Goal: Task Accomplishment & Management: Manage account settings

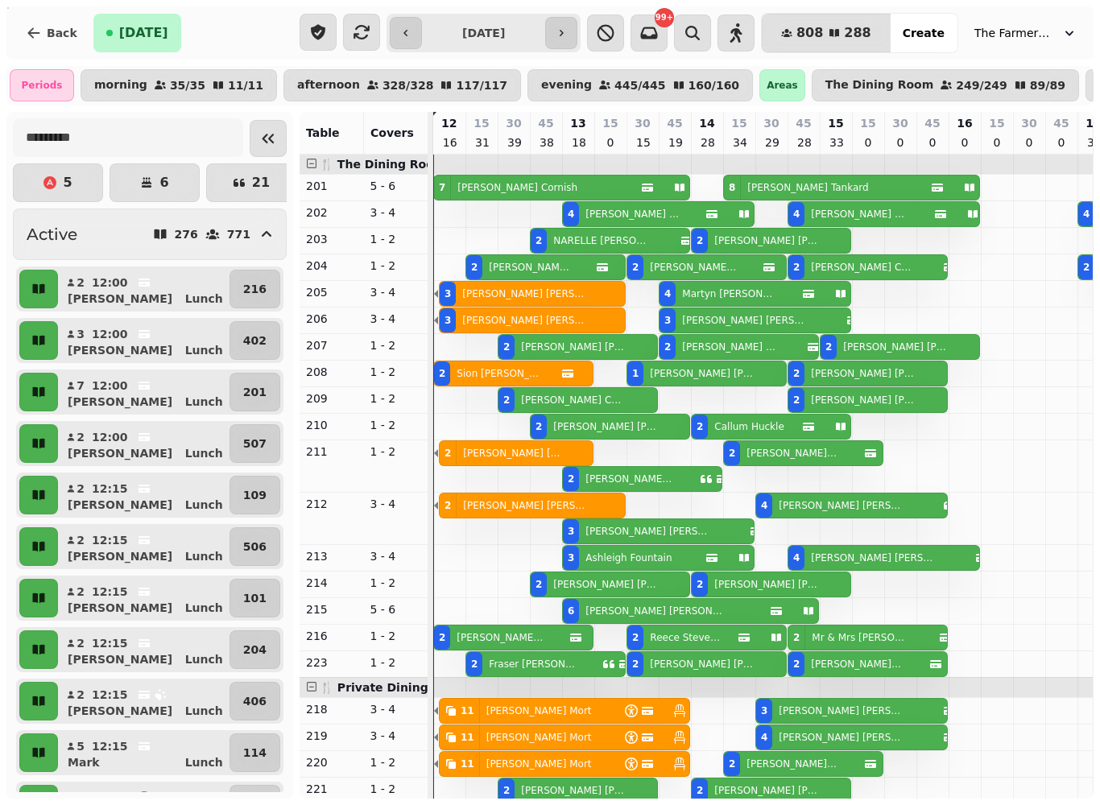
click at [1049, 33] on span "The Farmers Dog" at bounding box center [1014, 33] width 81 height 16
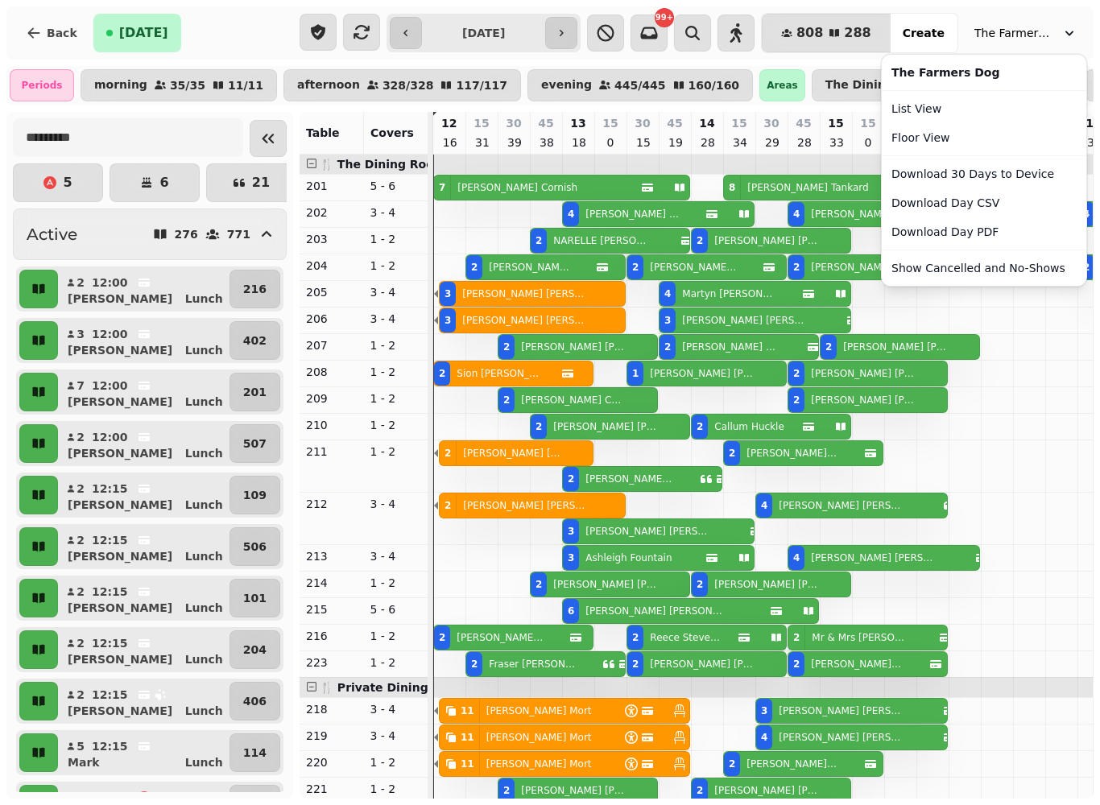
click at [930, 110] on link "List View" at bounding box center [984, 108] width 198 height 29
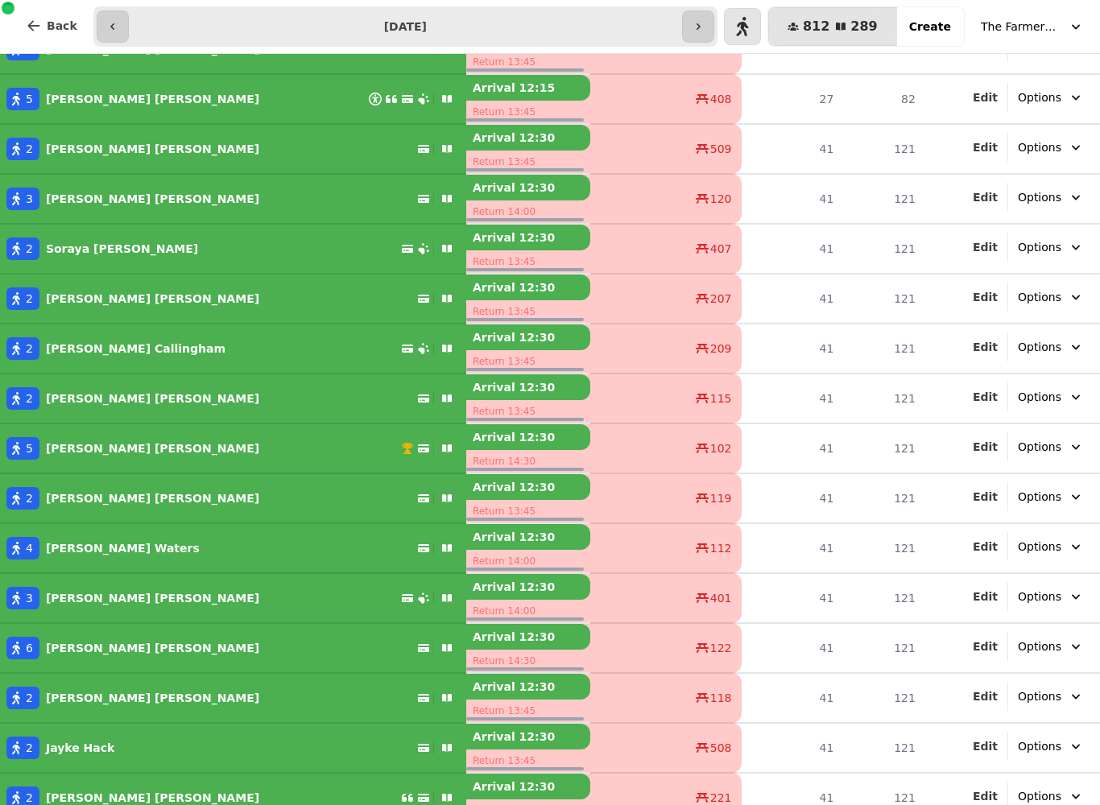
scroll to position [1255, 0]
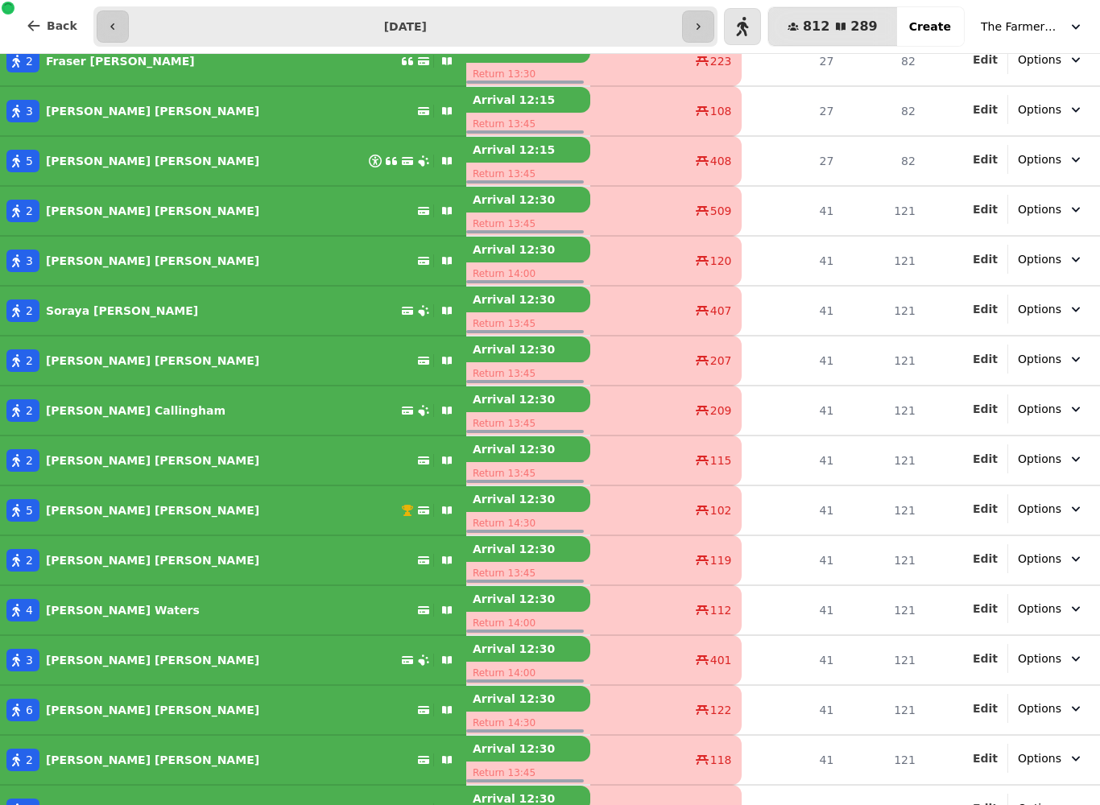
click at [1061, 32] on span "The Farmers Dog" at bounding box center [1021, 27] width 81 height 16
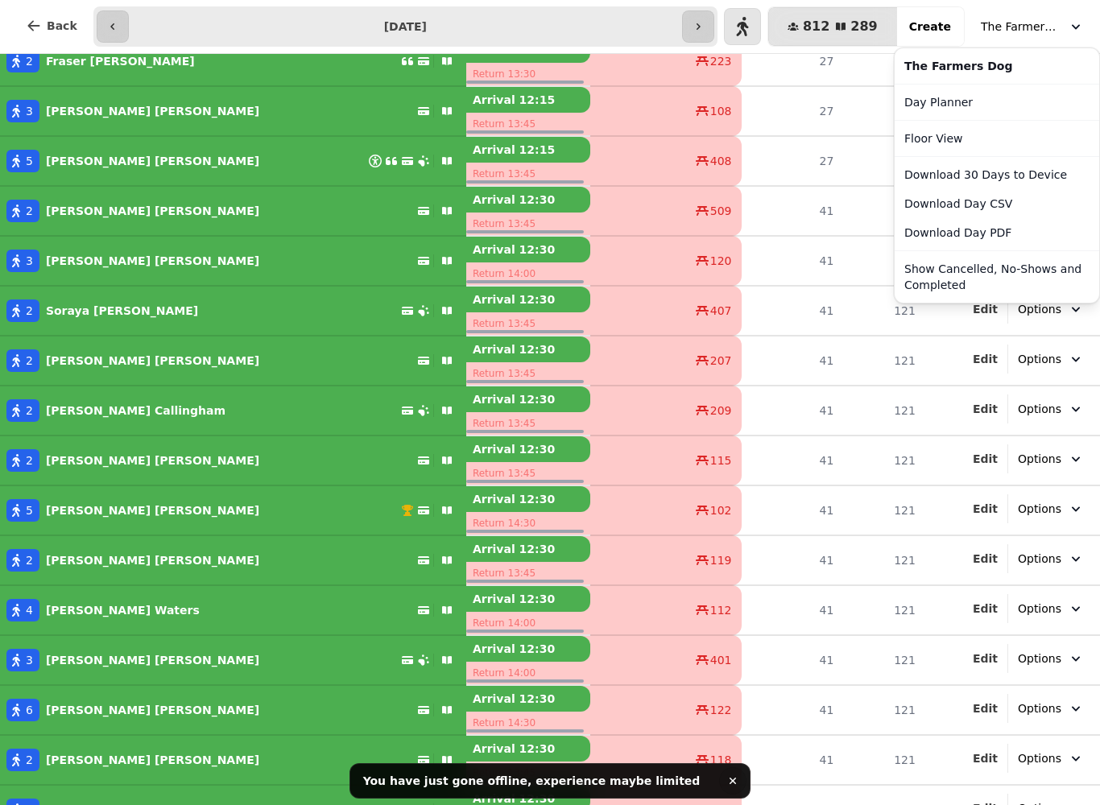
click at [953, 110] on link "Day Planner" at bounding box center [997, 102] width 198 height 29
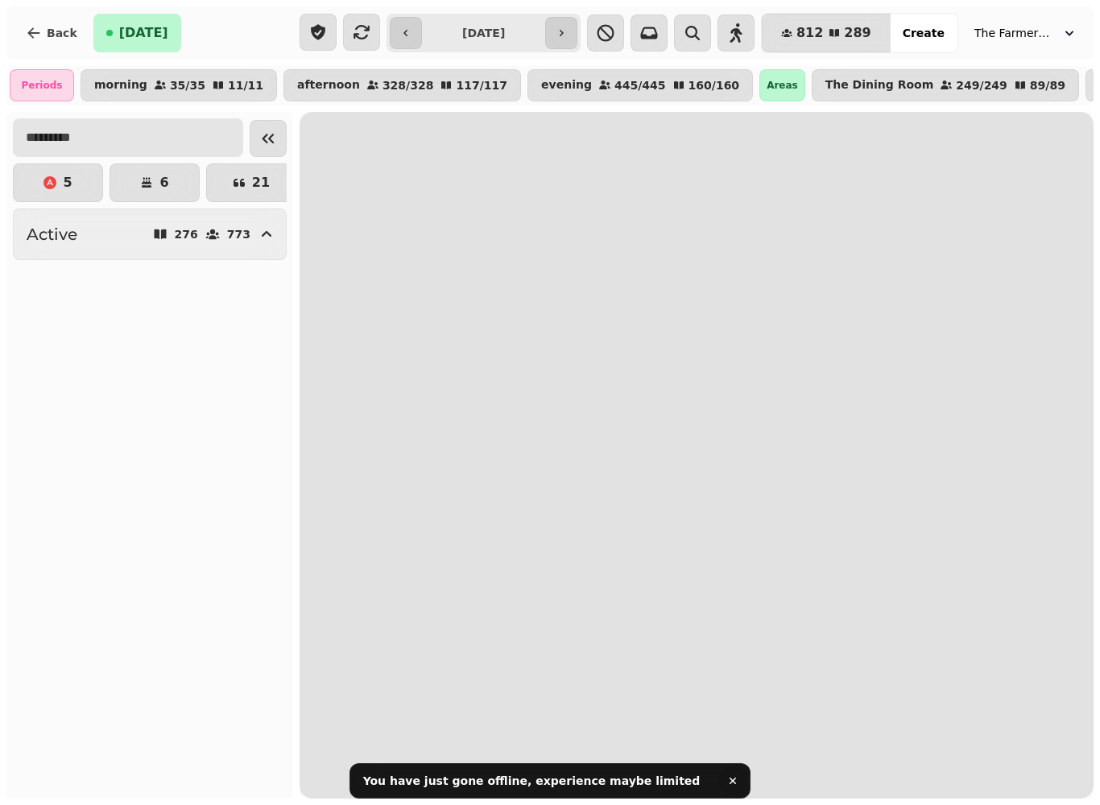
click at [72, 126] on input "text" at bounding box center [128, 137] width 230 height 39
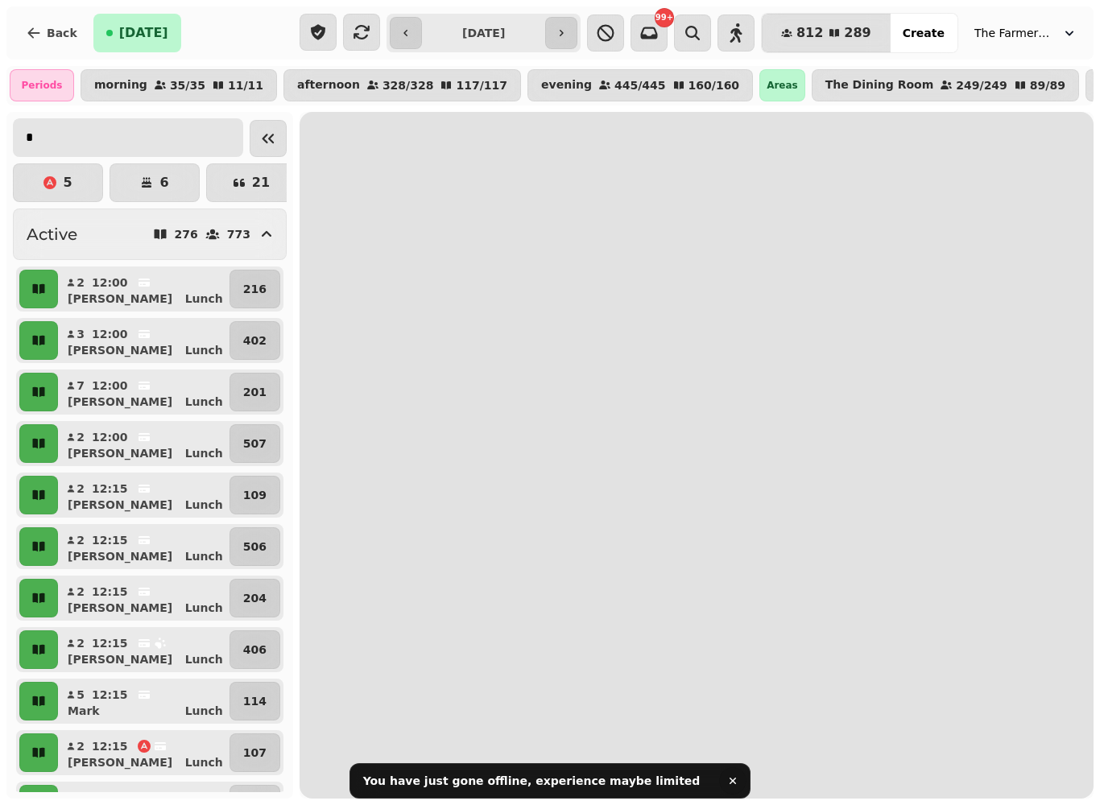
click at [121, 122] on input "*" at bounding box center [128, 137] width 230 height 39
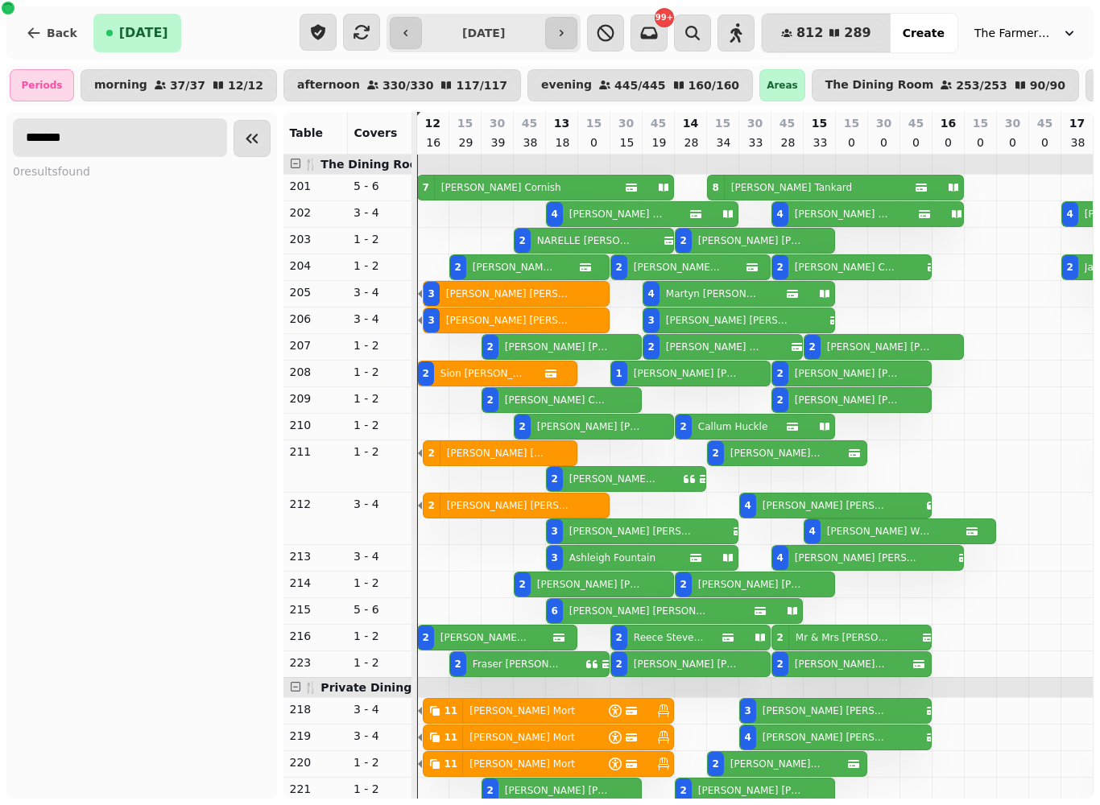
type input "******"
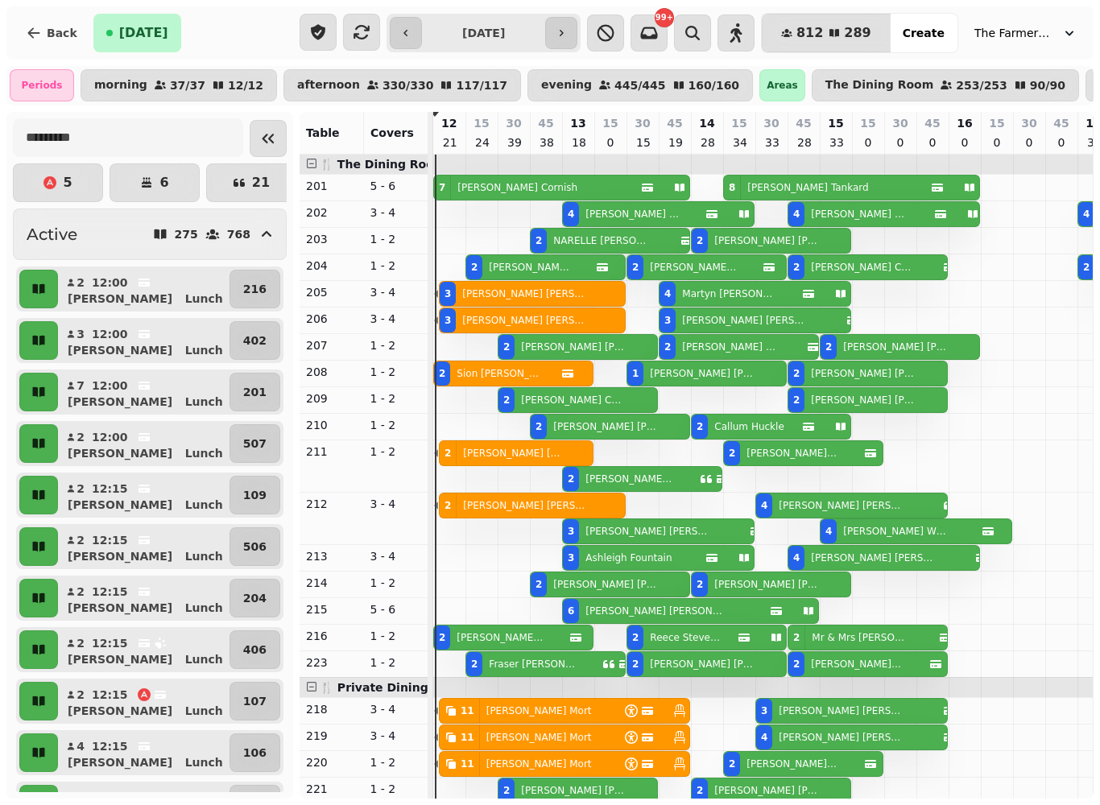
scroll to position [0, 2]
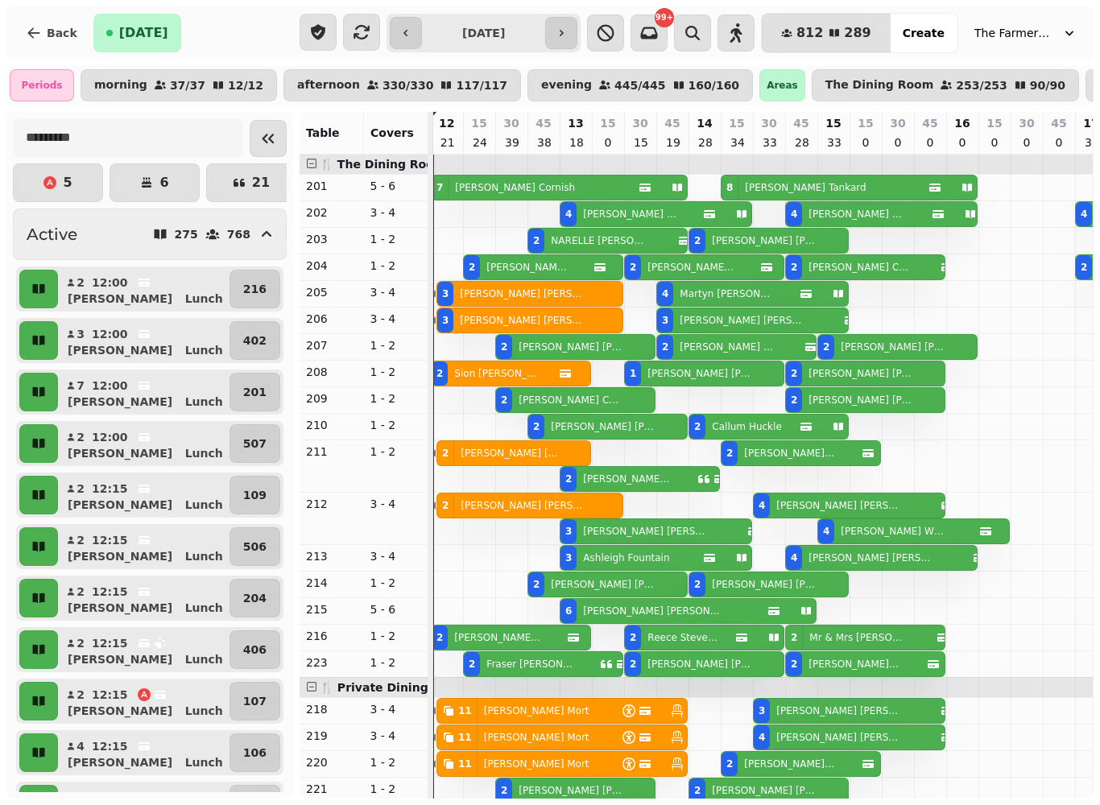
click at [1064, 39] on icon "button" at bounding box center [1069, 33] width 16 height 16
click at [1045, 30] on span "The Farmers Dog" at bounding box center [1014, 33] width 81 height 16
click at [1063, 32] on icon "button" at bounding box center [1069, 33] width 16 height 16
click at [1035, 46] on button "The Farmers Dog" at bounding box center [1026, 33] width 122 height 29
click at [1035, 28] on span "The Farmers Dog" at bounding box center [1014, 33] width 81 height 16
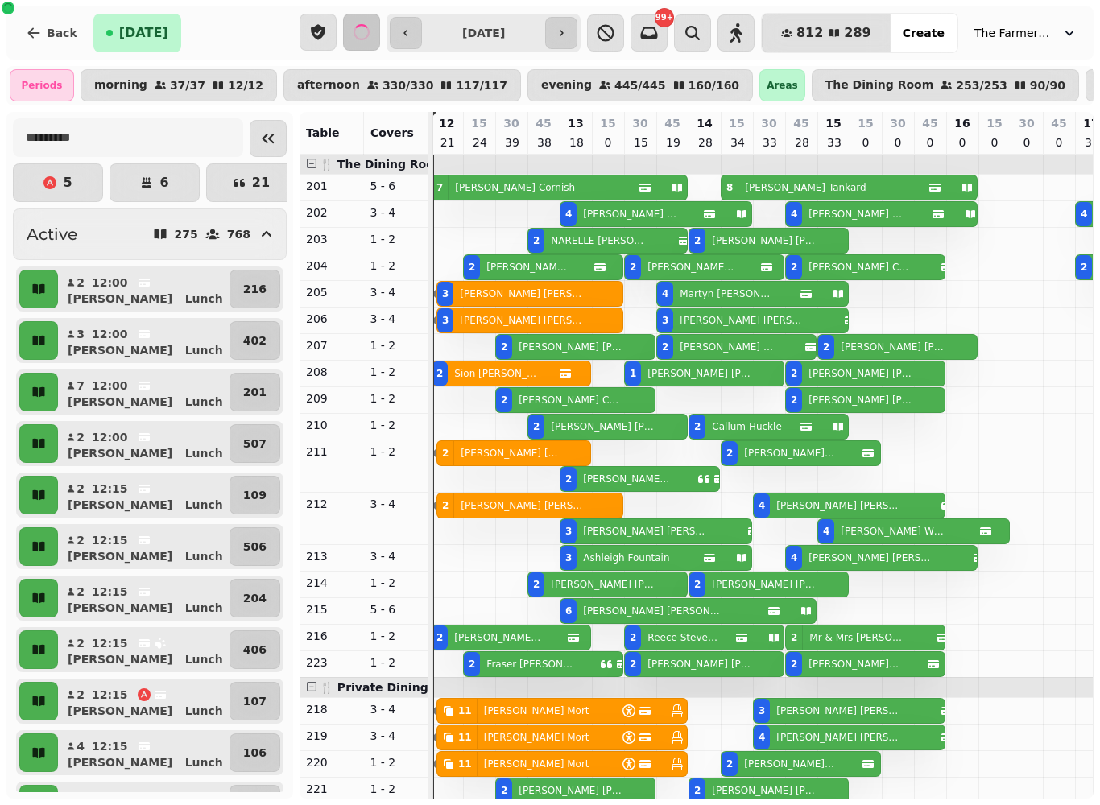
click at [1068, 32] on icon "button" at bounding box center [1069, 33] width 16 height 16
click at [1045, 45] on button "The Farmers Dog" at bounding box center [1026, 33] width 122 height 29
